Goal: Find contact information: Find contact information

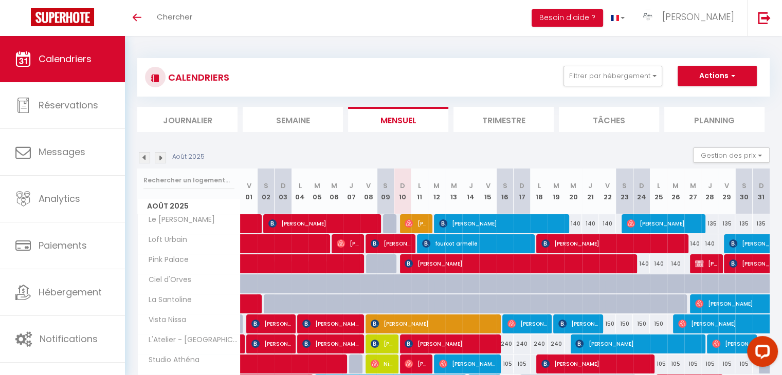
scroll to position [105, 0]
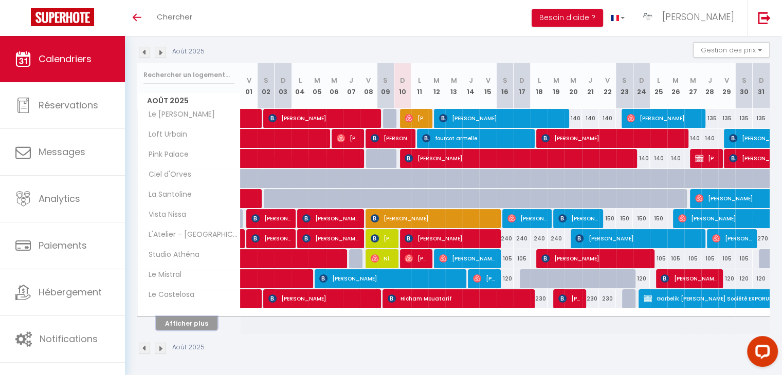
click at [189, 323] on button "Afficher plus" at bounding box center [187, 324] width 62 height 14
select select
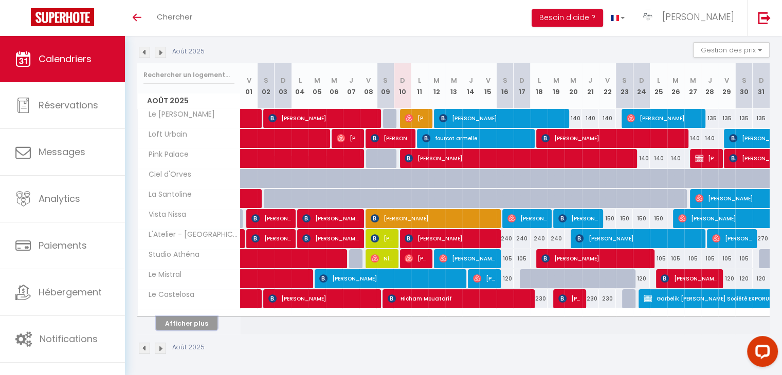
select select
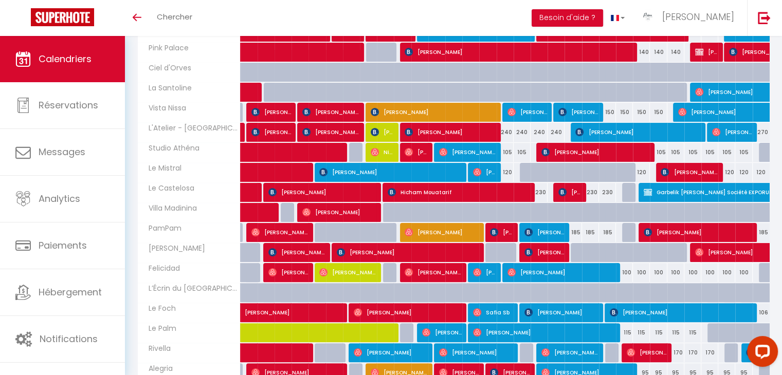
scroll to position [212, 0]
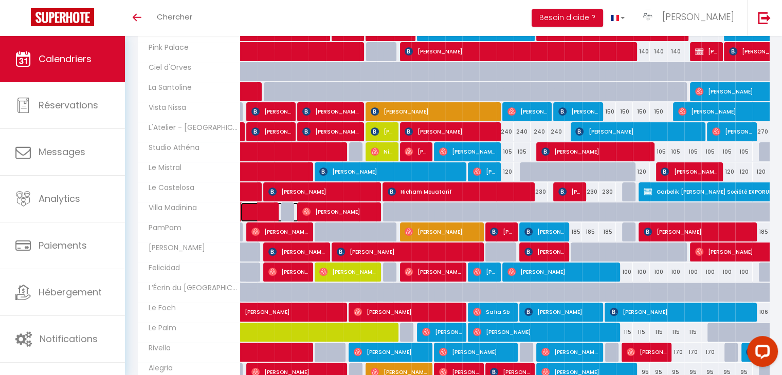
click at [260, 210] on span at bounding box center [275, 213] width 47 height 20
select select "OK"
select select "1"
select select "0"
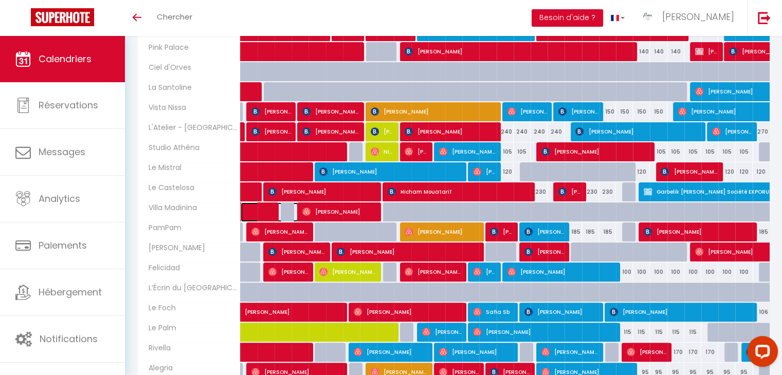
select select "1"
select select
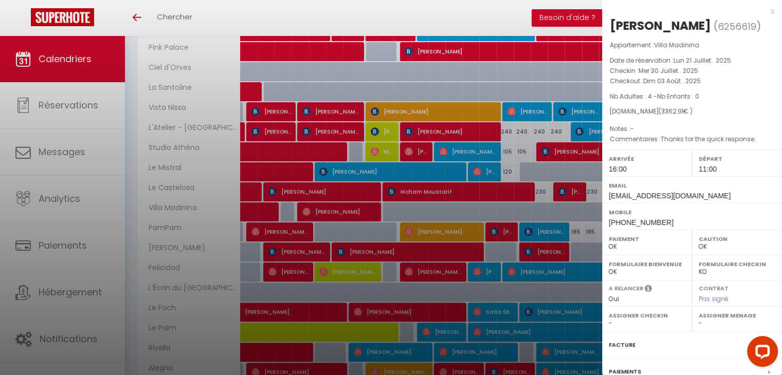
drag, startPoint x: 612, startPoint y: 27, endPoint x: 679, endPoint y: 26, distance: 67.4
click at [679, 26] on div "[PERSON_NAME]" at bounding box center [660, 25] width 101 height 16
copy div "[PERSON_NAME]"
click at [326, 226] on div at bounding box center [391, 187] width 782 height 375
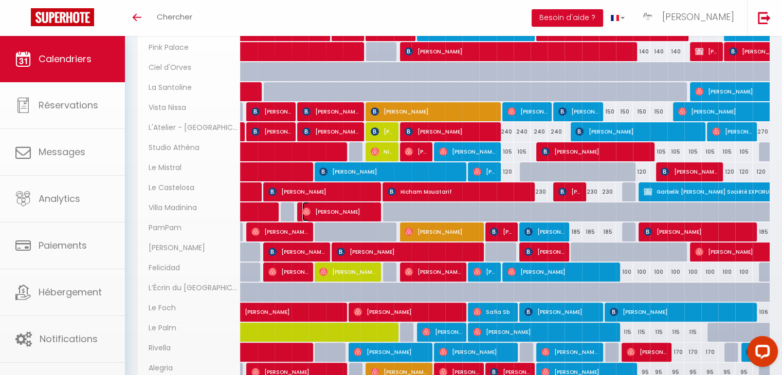
click at [336, 206] on span "[PERSON_NAME]" at bounding box center [339, 212] width 74 height 20
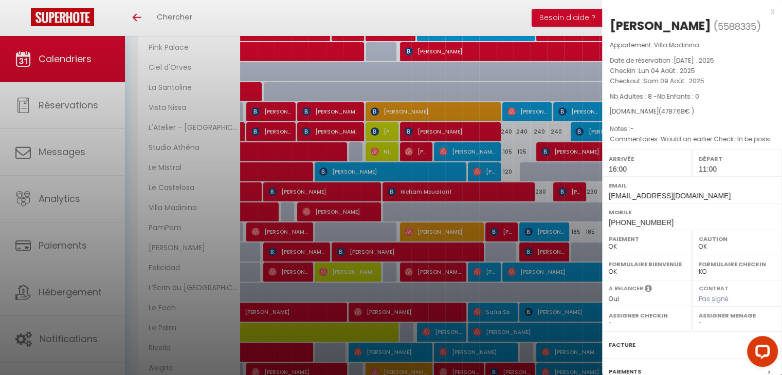
drag, startPoint x: 609, startPoint y: 28, endPoint x: 674, endPoint y: 33, distance: 65.0
click at [674, 33] on div "[PERSON_NAME] ( 5588335 ) Appartement : [GEOGRAPHIC_DATA] Date de réservation :…" at bounding box center [692, 240] width 180 height 446
copy div "[PERSON_NAME]"
